Goal: Task Accomplishment & Management: Manage account settings

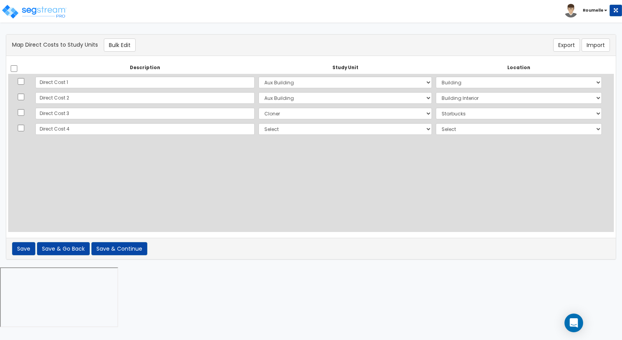
select select
click at [436, 123] on select "Select Add Additional Location" at bounding box center [519, 129] width 166 height 12
click at [436, 128] on select "Select Add Additional Location" at bounding box center [519, 129] width 166 height 12
click at [298, 131] on select "Select Aux Building Cloner Site Improvements Add Additional Study Unit" at bounding box center [345, 129] width 173 height 12
select select "116107"
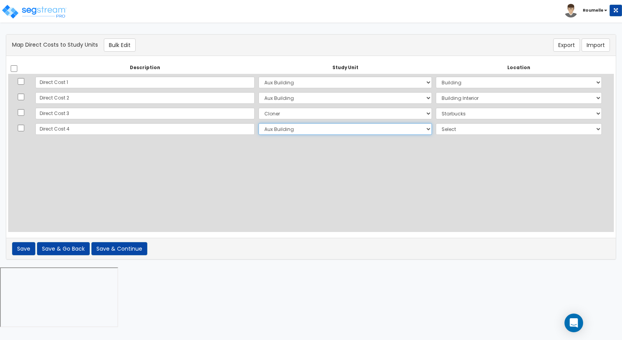
click at [259, 123] on select "Select Aux Building Cloner Site Improvements Add Additional Study Unit" at bounding box center [345, 129] width 173 height 12
click at [441, 129] on select "Select Add Additional Location Building Building Interior Site Exterior Site Po…" at bounding box center [519, 129] width 166 height 12
select select "8"
click at [436, 123] on select "Select Add Additional Location Building Building Interior Site Exterior Site Po…" at bounding box center [519, 129] width 166 height 12
click at [121, 247] on button "Save & Continue" at bounding box center [119, 248] width 56 height 13
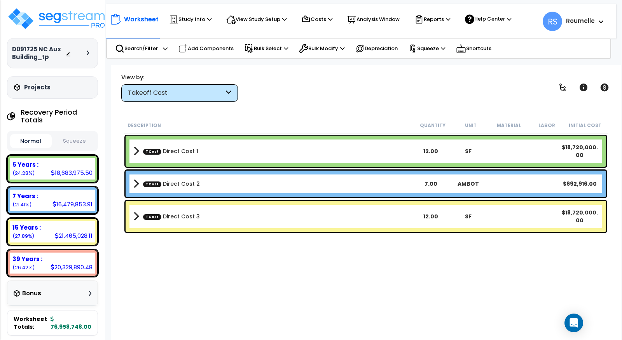
click at [331, 67] on div "Worksheet Study Info Study Setup Add Study Unit Template study Clone study Get …" at bounding box center [366, 235] width 510 height 340
click at [312, 112] on div "Worksheet Study Info Study Setup Add Study Unit Template study Clone study Get …" at bounding box center [366, 235] width 510 height 340
click at [334, 121] on div "Description" at bounding box center [271, 125] width 286 height 8
click at [371, 91] on div "View by: Takeoff Cost Takeoff Cost" at bounding box center [366, 87] width 495 height 29
click at [213, 14] on div "Study Info Study Setup Add Study Unit Template study Clone study" at bounding box center [190, 19] width 51 height 17
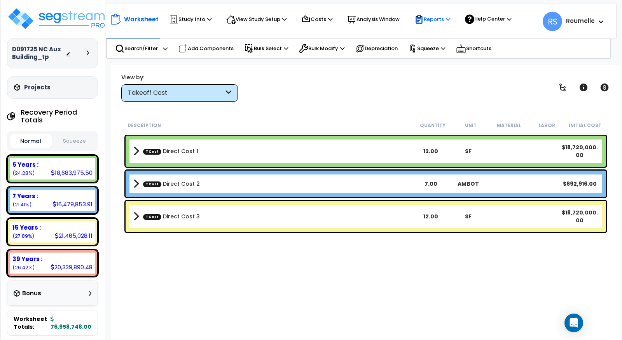
click at [450, 15] on p "Reports" at bounding box center [433, 19] width 36 height 9
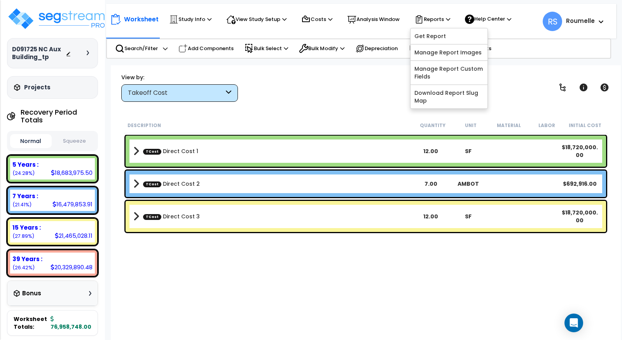
click at [371, 124] on div "Description" at bounding box center [271, 125] width 286 height 8
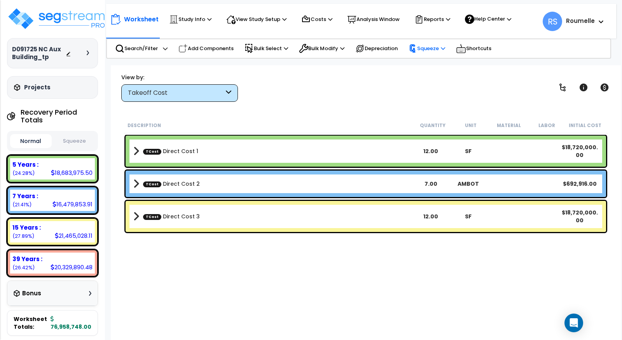
click at [445, 44] on p "Squeeze" at bounding box center [427, 48] width 37 height 9
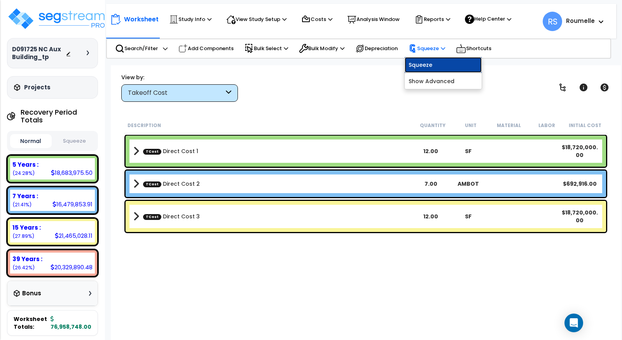
click at [431, 65] on link "Squeeze" at bounding box center [443, 65] width 77 height 16
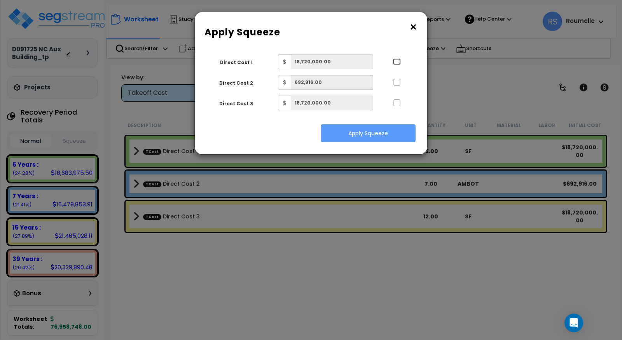
click at [396, 60] on input "..." at bounding box center [397, 61] width 8 height 7
checkbox input "true"
click at [397, 86] on div at bounding box center [397, 81] width 36 height 12
click at [397, 82] on input "..." at bounding box center [397, 82] width 8 height 7
checkbox input "true"
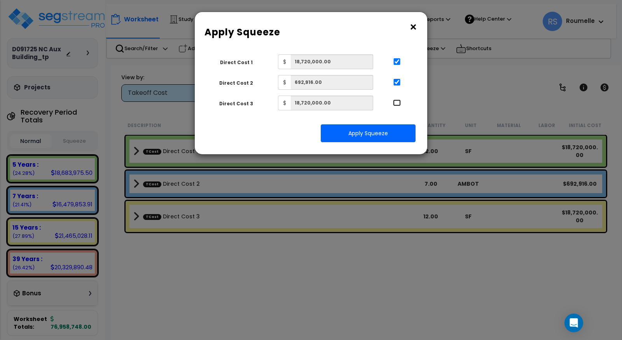
click at [397, 102] on input "..." at bounding box center [397, 103] width 8 height 7
checkbox input "true"
click at [384, 135] on button "Apply Squeeze" at bounding box center [368, 133] width 95 height 18
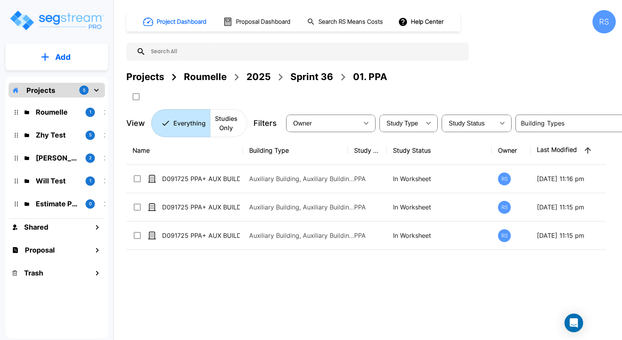
click at [513, 270] on div "Name Building Type Study Type Study Status Owner Last Modified Action D091725 P…" at bounding box center [366, 242] width 480 height 211
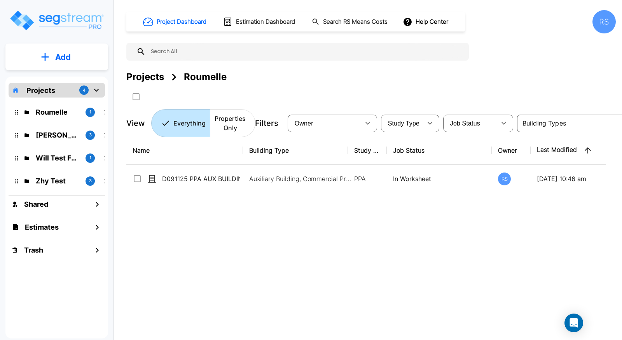
click at [75, 110] on p "Roumelle" at bounding box center [58, 112] width 44 height 11
click at [196, 225] on div "Name Building Type Study Type Job Status Owner Last Modified Action D091125 PPA…" at bounding box center [366, 242] width 480 height 211
click at [58, 56] on p "Add" at bounding box center [63, 57] width 16 height 12
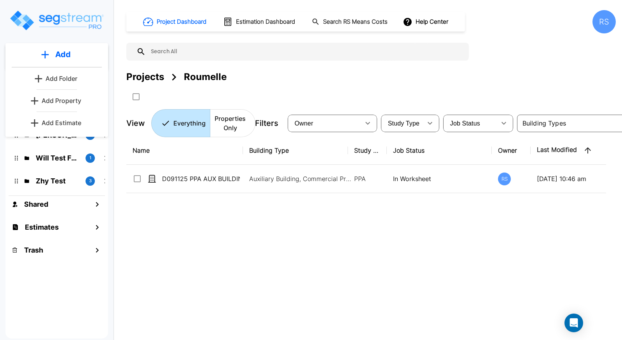
click at [76, 78] on p "Add Folder" at bounding box center [62, 78] width 32 height 9
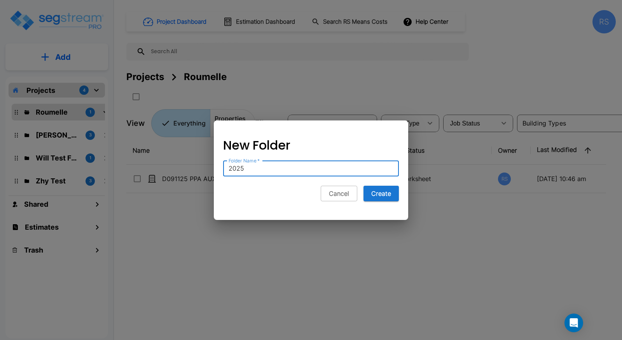
type input "2025"
click at [364, 186] on button "Create" at bounding box center [381, 194] width 35 height 16
click at [384, 195] on button "Create" at bounding box center [381, 194] width 35 height 16
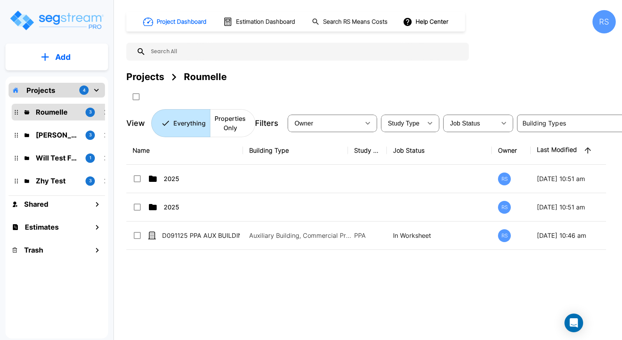
click at [62, 65] on button "Add" at bounding box center [56, 57] width 103 height 23
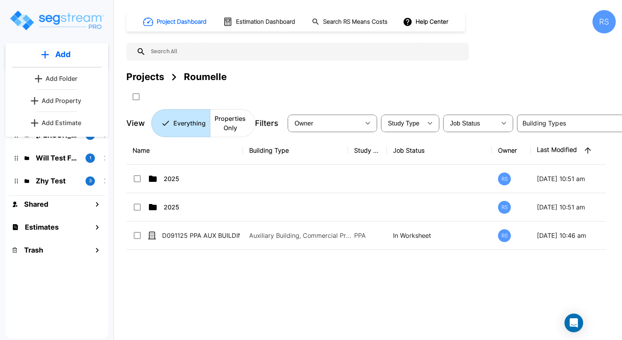
click at [71, 82] on p "Add Folder" at bounding box center [62, 78] width 32 height 9
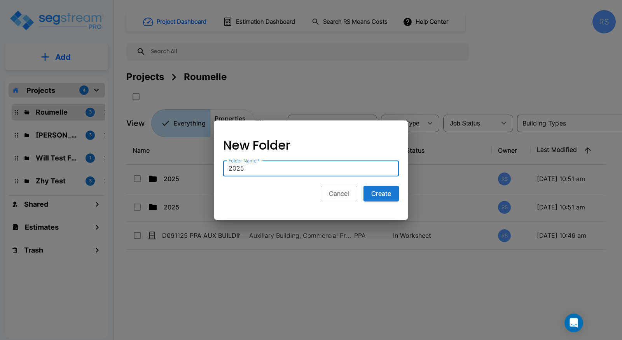
type input "2025"
click at [364, 186] on button "Create" at bounding box center [381, 194] width 35 height 16
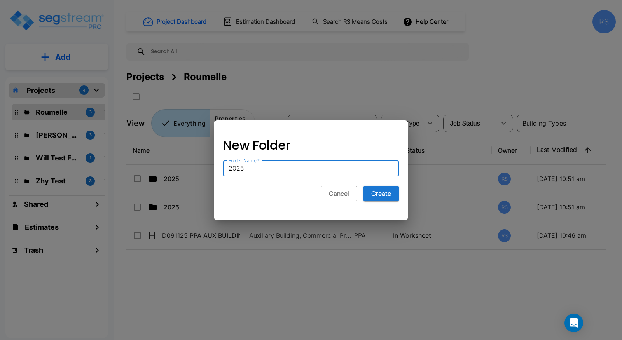
click at [364, 186] on button "Create" at bounding box center [381, 194] width 35 height 16
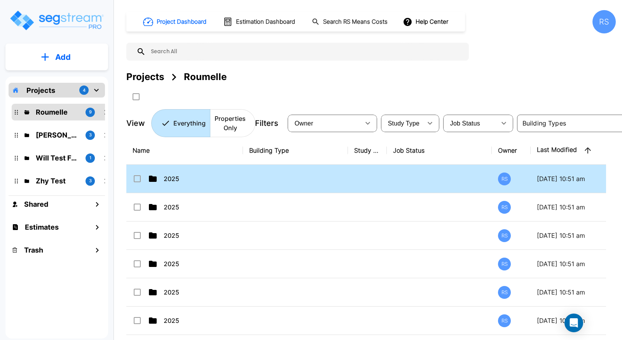
click at [138, 177] on input "select row 2025" at bounding box center [137, 177] width 8 height 7
checkbox input "true"
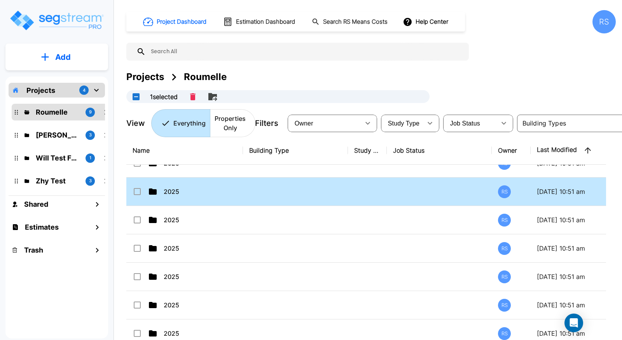
scroll to position [71, 0]
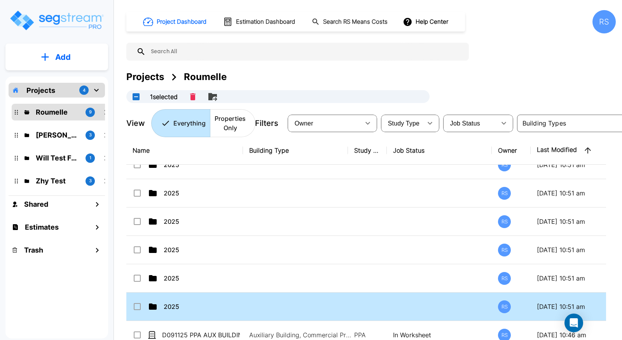
click at [140, 303] on input "select row 2025" at bounding box center [137, 305] width 8 height 7
checkbox input "false"
checkbox input "true"
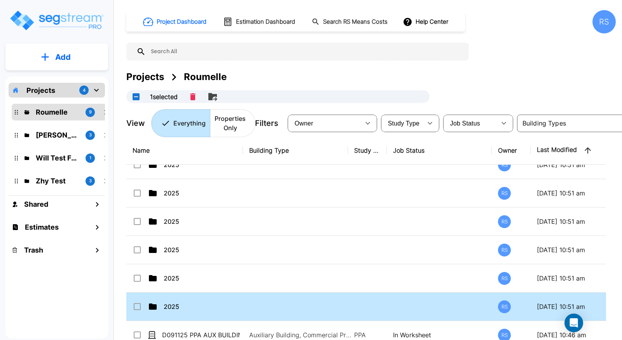
checkbox input "true"
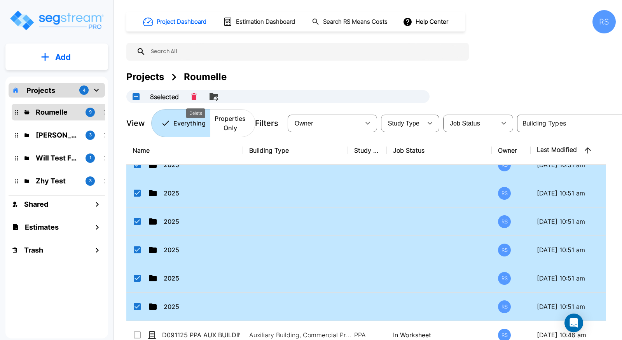
click at [195, 96] on icon "Delete" at bounding box center [193, 96] width 5 height 7
checkbox input "false"
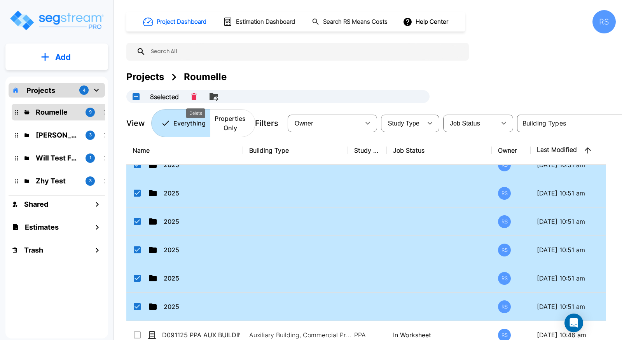
checkbox input "false"
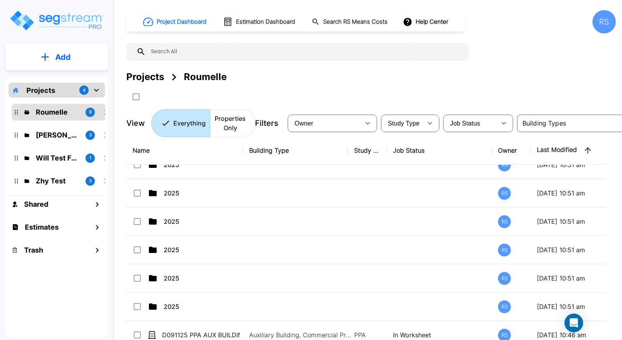
click at [510, 75] on div "Projects Roumelle" at bounding box center [371, 77] width 490 height 14
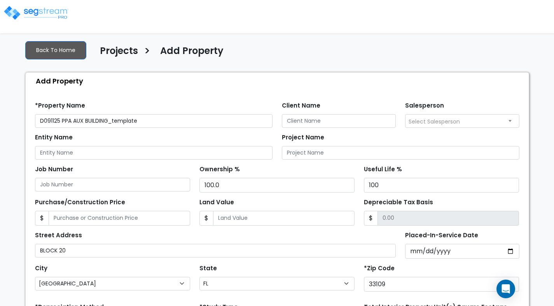
select select "[GEOGRAPHIC_DATA]"
select select "FL"
select select "2024"
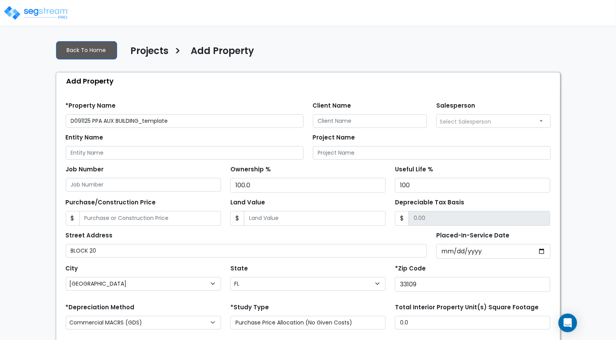
click at [459, 45] on div "Back To Home Projects > Add Property" at bounding box center [308, 52] width 504 height 21
click at [554, 59] on div "Back To Home Projects > Add Property" at bounding box center [308, 52] width 504 height 21
